Goal: Find specific page/section: Find specific page/section

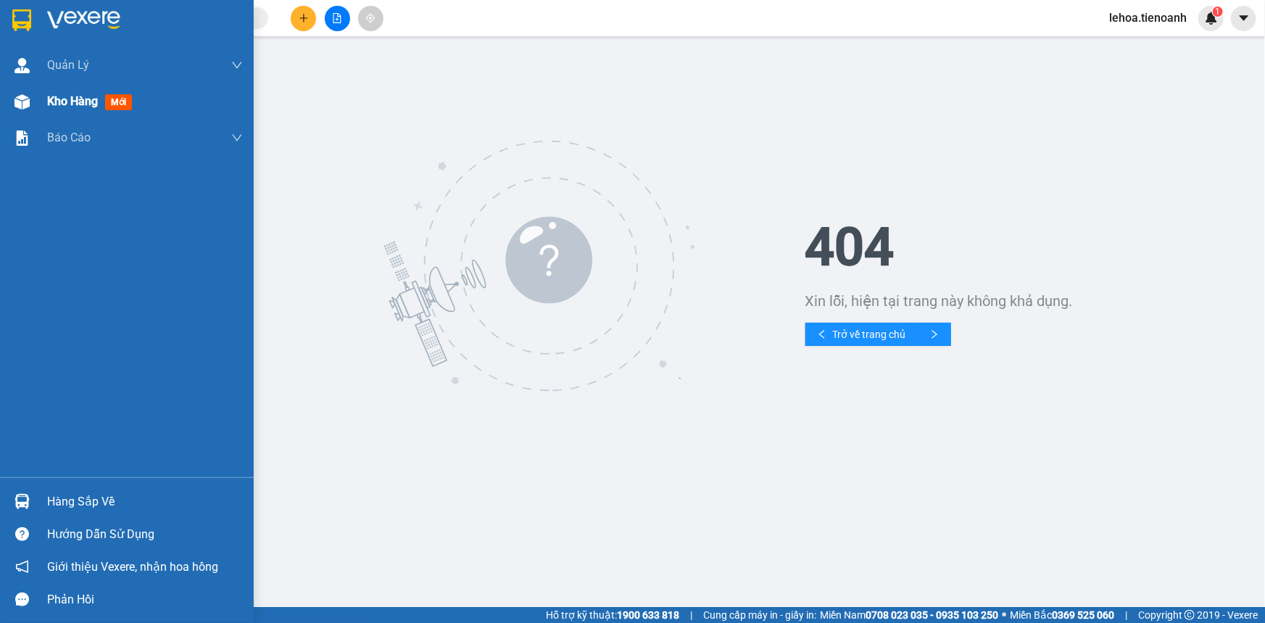
click at [65, 95] on span "Kho hàng" at bounding box center [72, 101] width 51 height 14
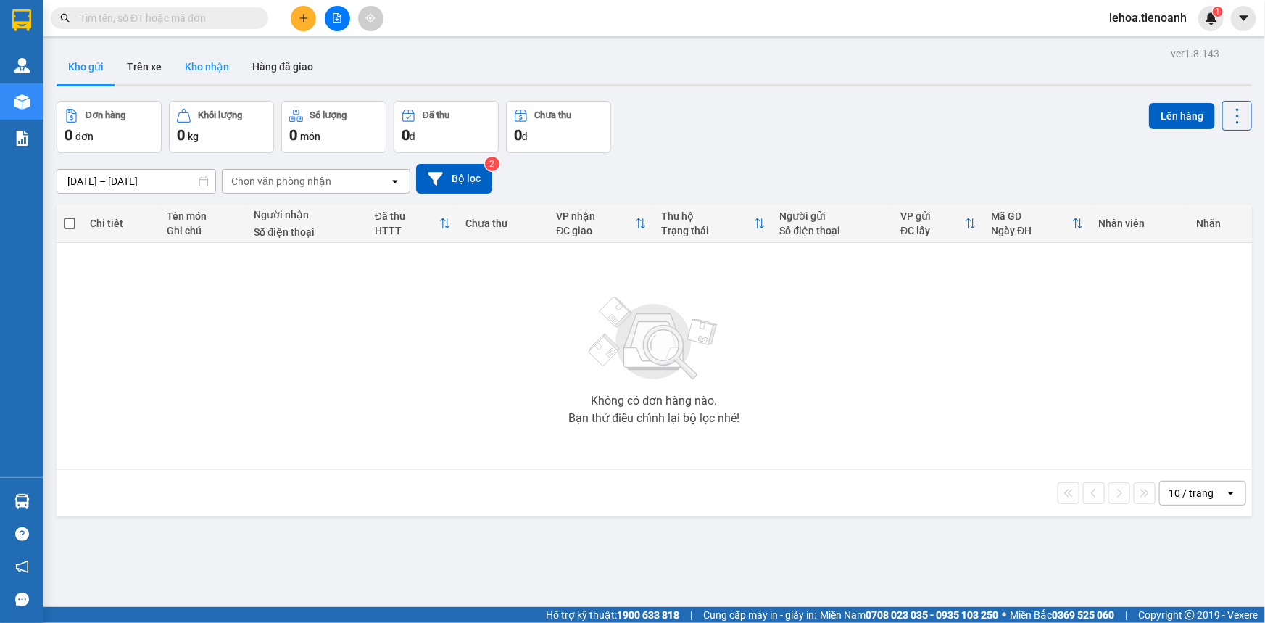
click at [203, 67] on button "Kho nhận" at bounding box center [206, 66] width 67 height 35
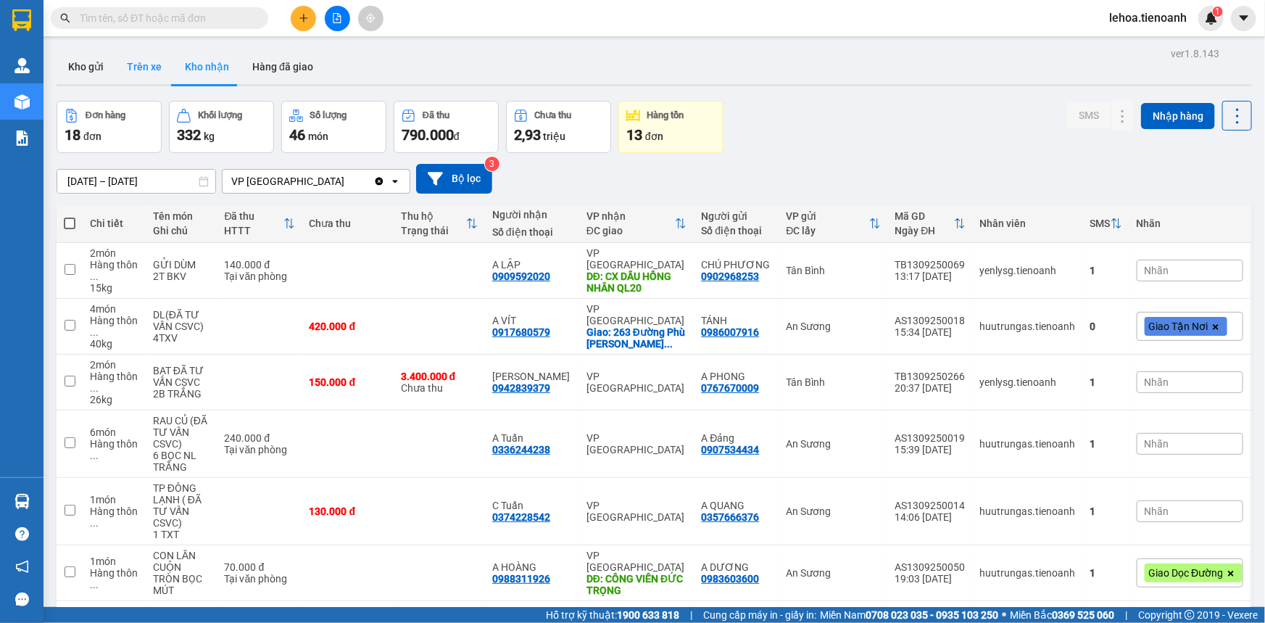
click at [149, 65] on button "Trên xe" at bounding box center [144, 66] width 58 height 35
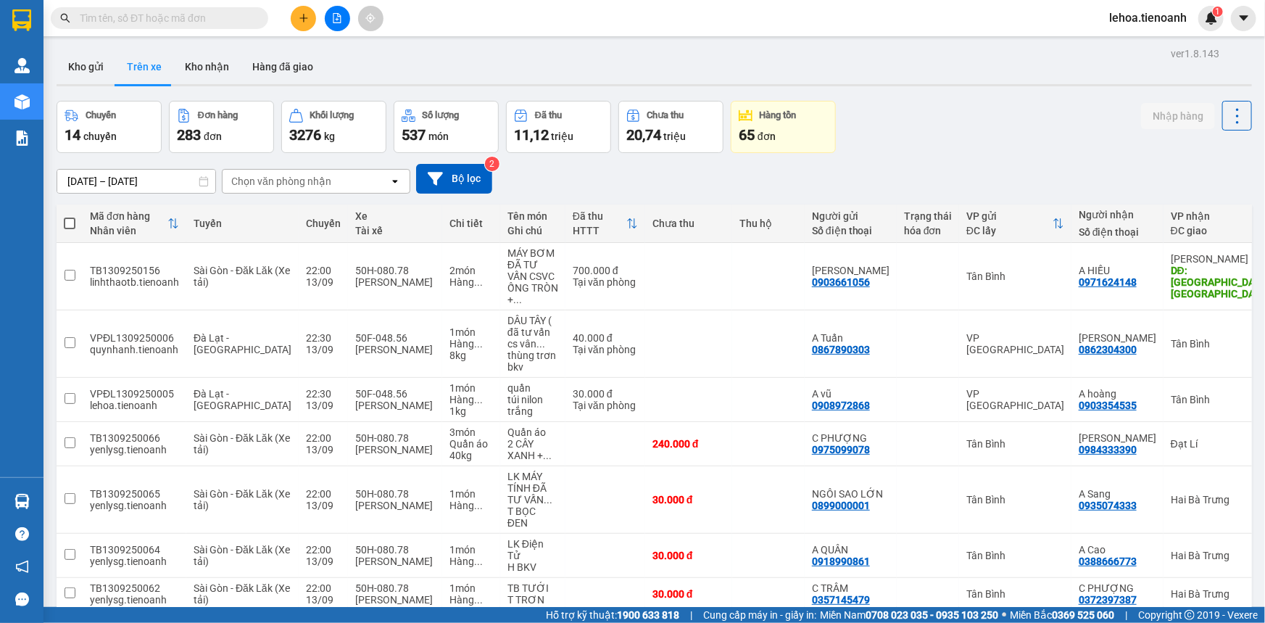
click at [297, 179] on div "Chọn văn phòng nhận" at bounding box center [281, 181] width 100 height 15
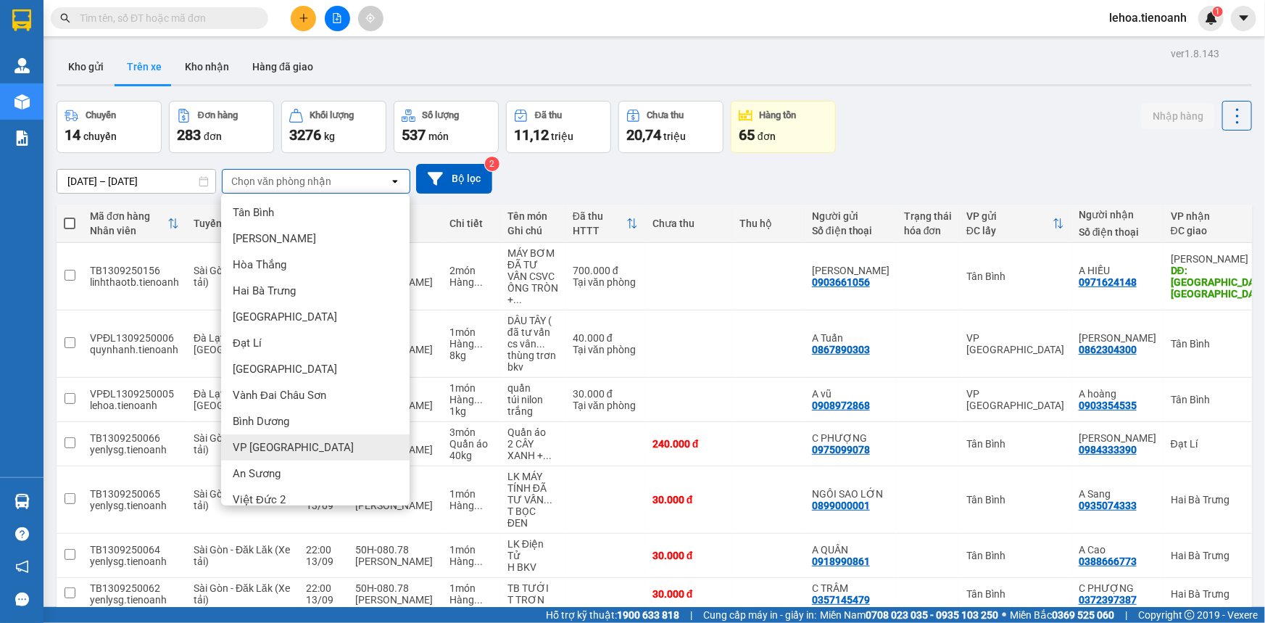
click at [265, 450] on span "VP [GEOGRAPHIC_DATA]" at bounding box center [293, 447] width 121 height 15
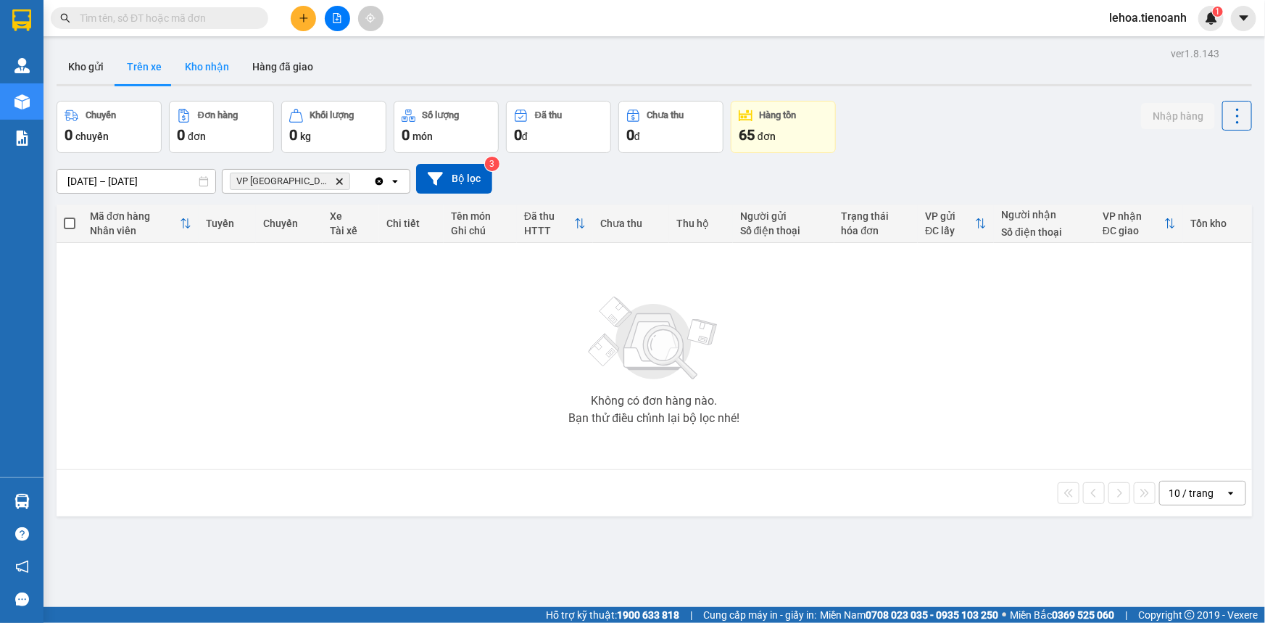
click at [225, 74] on button "Kho nhận" at bounding box center [206, 66] width 67 height 35
type input "[DATE] – [DATE]"
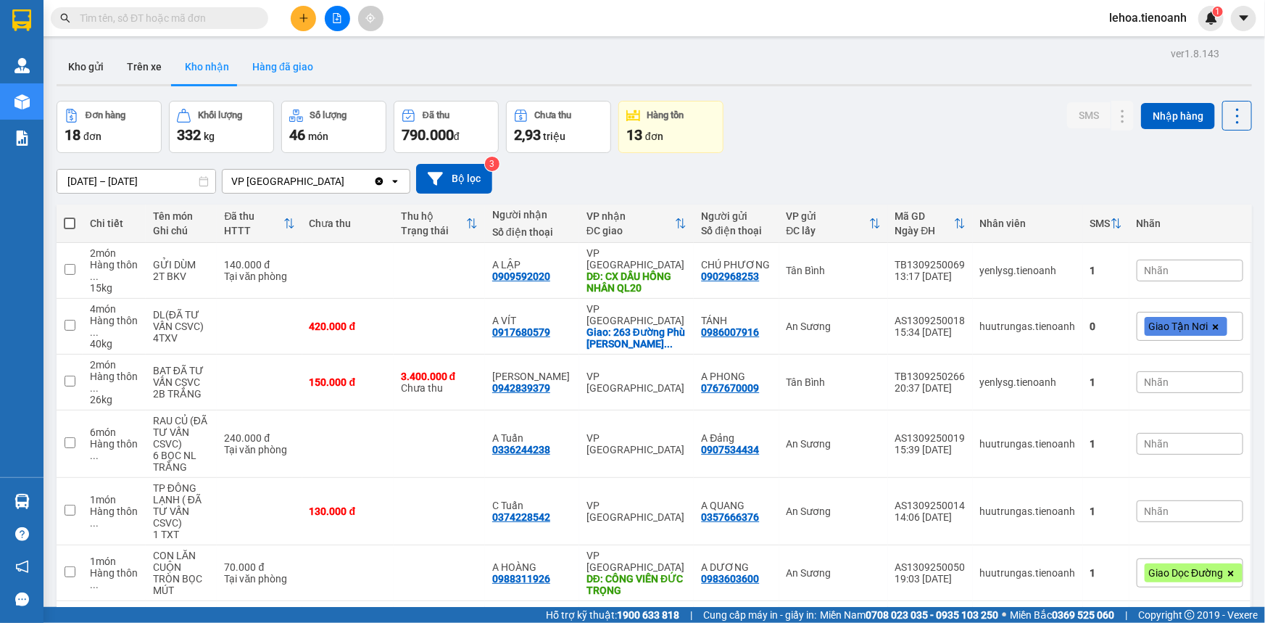
click at [290, 69] on button "Hàng đã giao" at bounding box center [283, 66] width 84 height 35
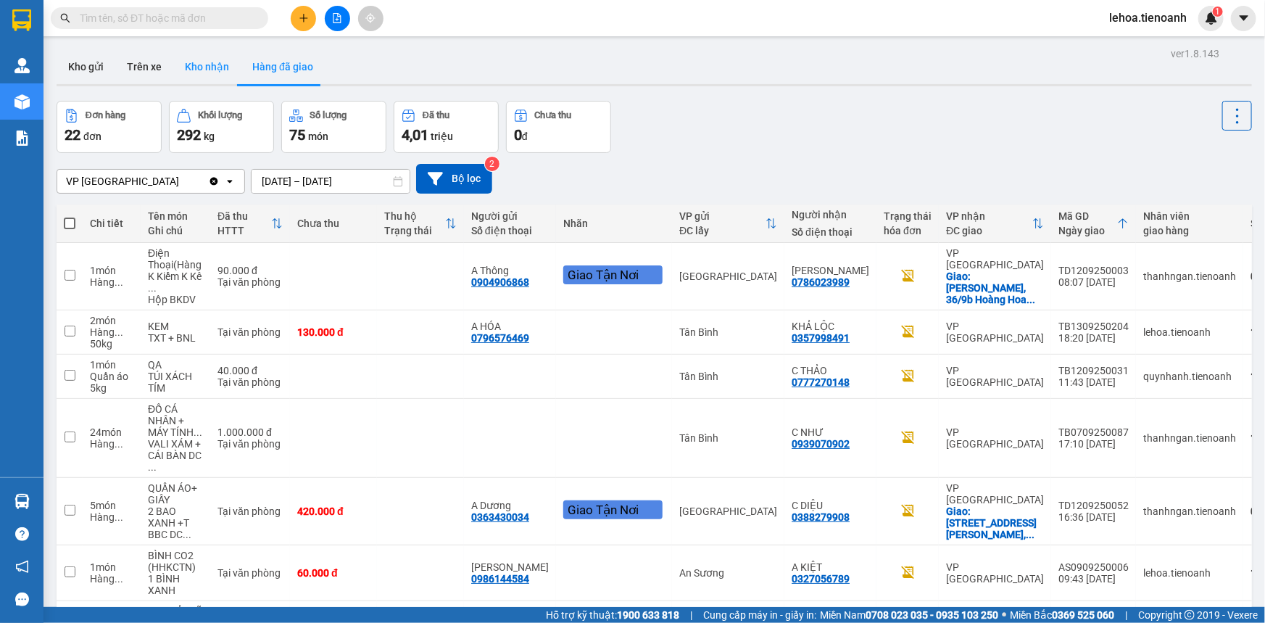
click at [210, 73] on button "Kho nhận" at bounding box center [206, 66] width 67 height 35
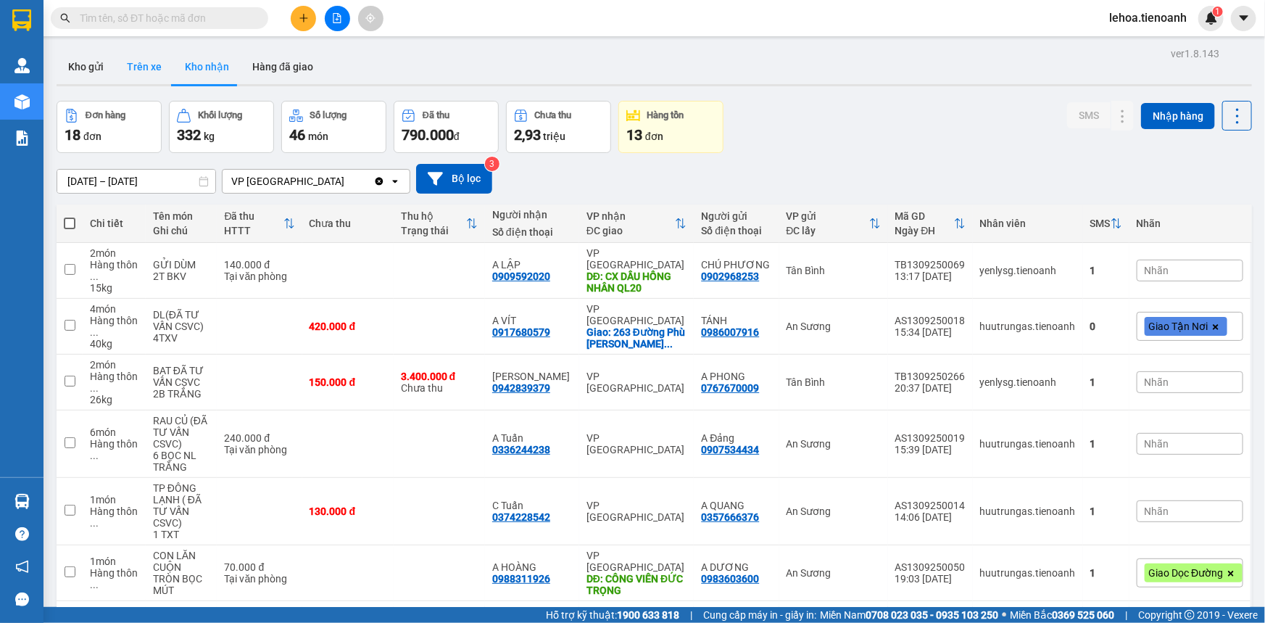
click at [154, 68] on button "Trên xe" at bounding box center [144, 66] width 58 height 35
type input "[DATE] – [DATE]"
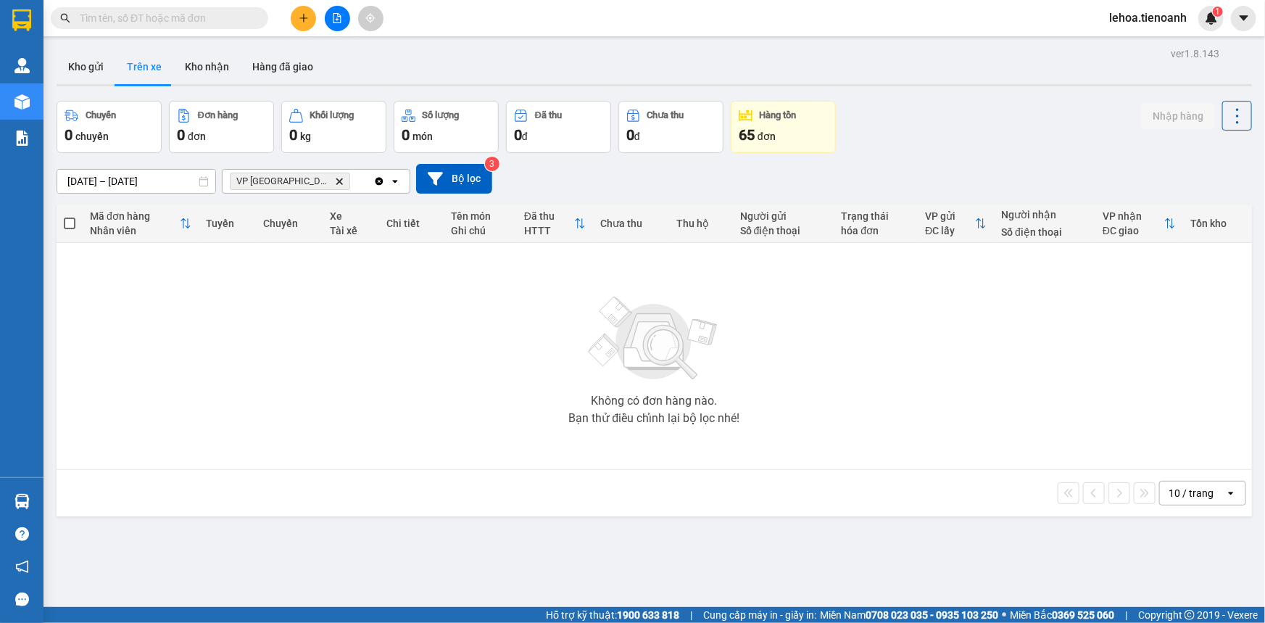
click at [1181, 496] on div "10 / trang" at bounding box center [1191, 493] width 45 height 15
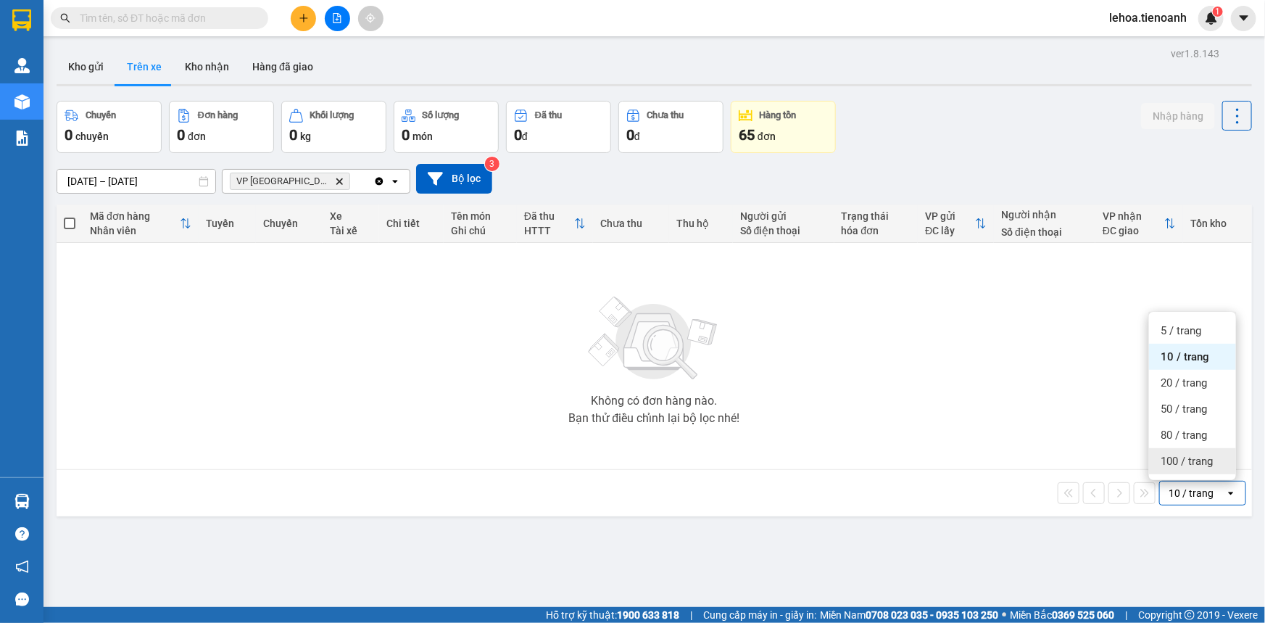
click at [1176, 461] on span "100 / trang" at bounding box center [1187, 461] width 52 height 15
